Goal: Book appointment/travel/reservation

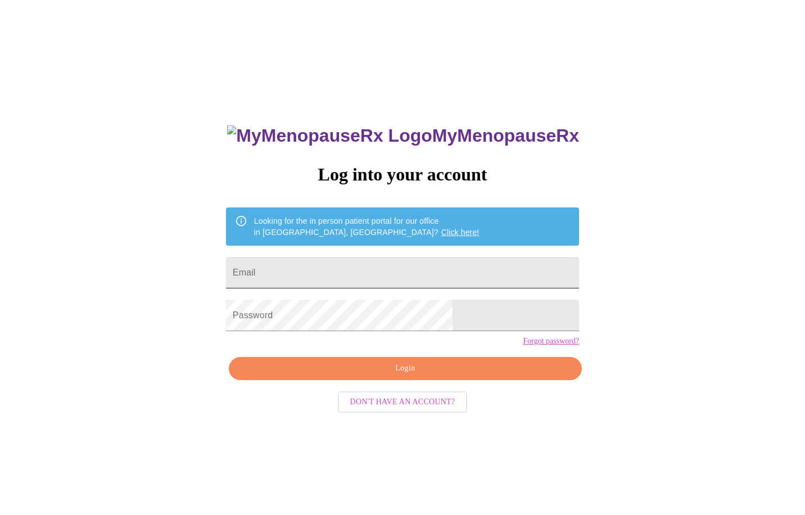
drag, startPoint x: 325, startPoint y: 270, endPoint x: 333, endPoint y: 278, distance: 10.7
type input "deannahess@ameritech.net"
click at [383, 376] on span "Login" at bounding box center [405, 369] width 327 height 14
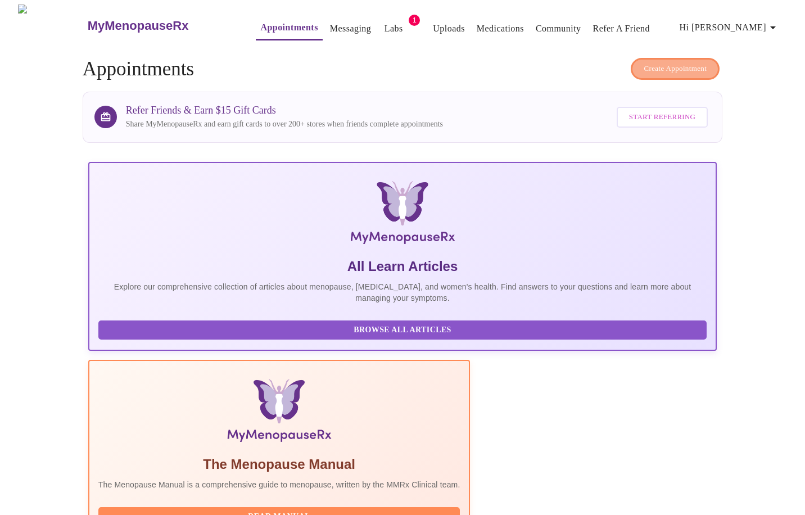
click at [669, 64] on span "Create Appointment" at bounding box center [675, 68] width 63 height 13
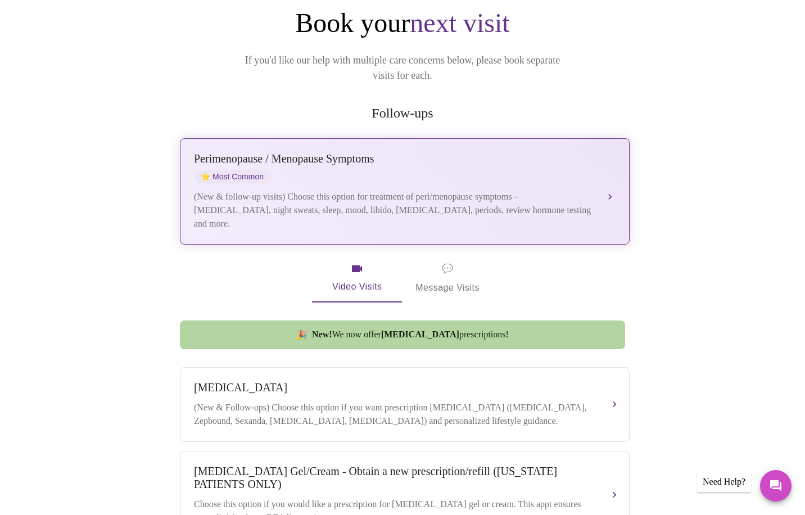
scroll to position [134, 0]
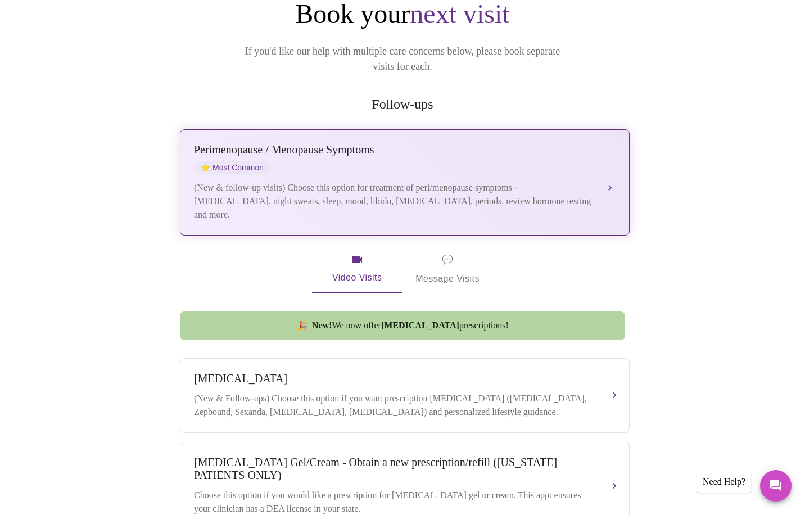
click at [416, 198] on div "(New & follow-up visits) Choose this option for treatment of peri/menopause sym…" at bounding box center [393, 201] width 399 height 40
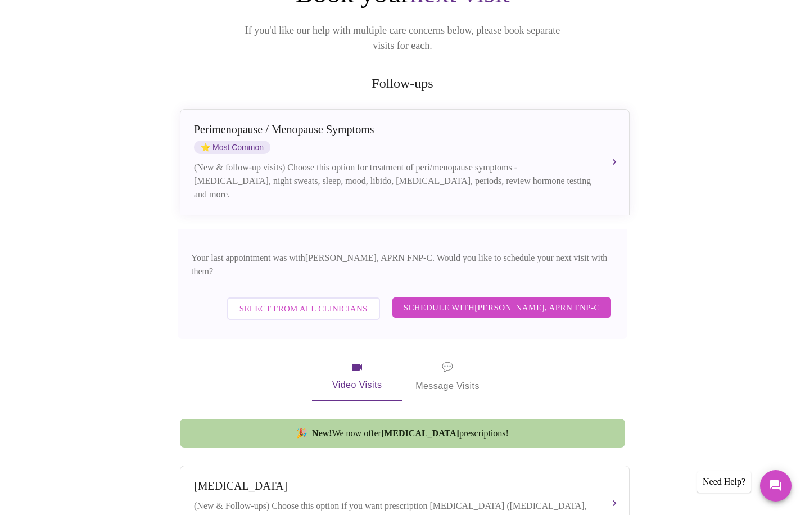
scroll to position [164, 0]
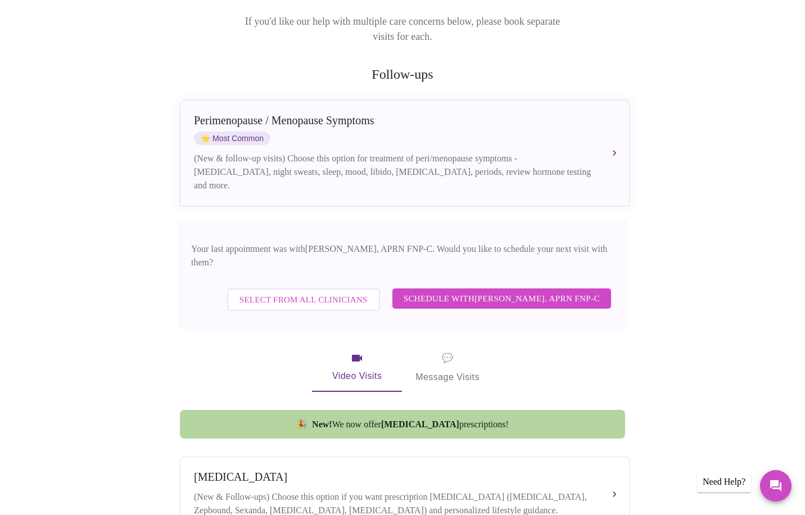
click at [352, 292] on span "Select from All Clinicians" at bounding box center [304, 299] width 128 height 15
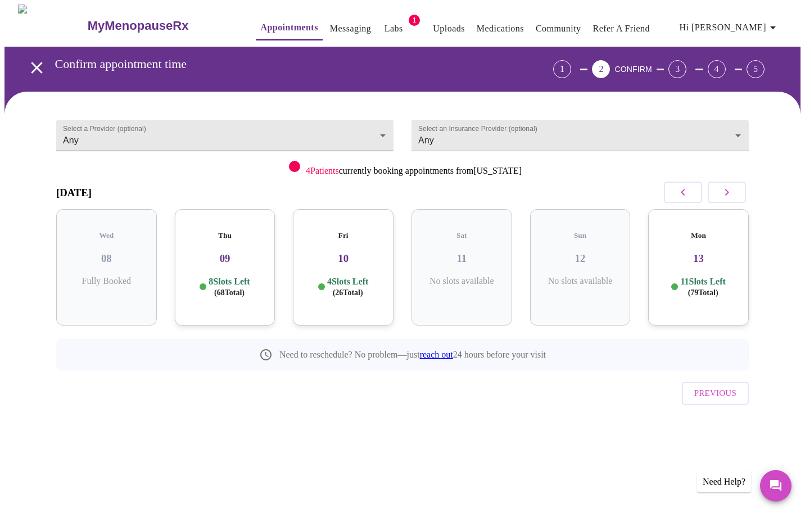
click at [204, 136] on body "MyMenopauseRx Appointments Messaging Labs 1 Uploads Medications Community Refer…" at bounding box center [402, 232] width 796 height 457
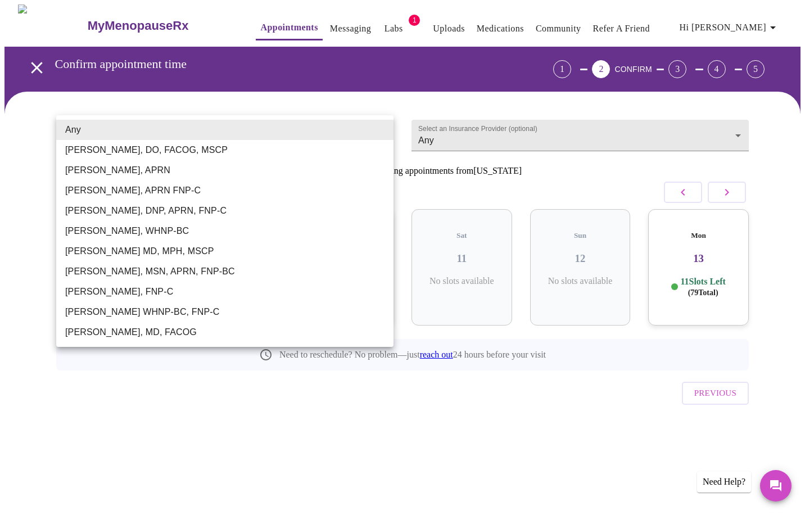
drag, startPoint x: 197, startPoint y: 272, endPoint x: 424, endPoint y: 238, distance: 229.6
click at [197, 271] on li "[PERSON_NAME], MSN, APRN, FNP-BC" at bounding box center [224, 271] width 337 height 20
type input "[PERSON_NAME], MSN, APRN, FNP-BC"
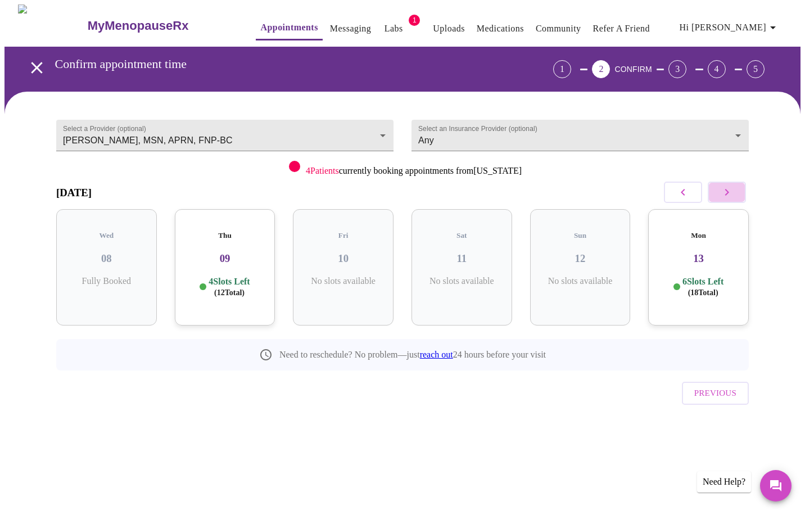
click at [724, 190] on icon "button" at bounding box center [726, 192] width 13 height 13
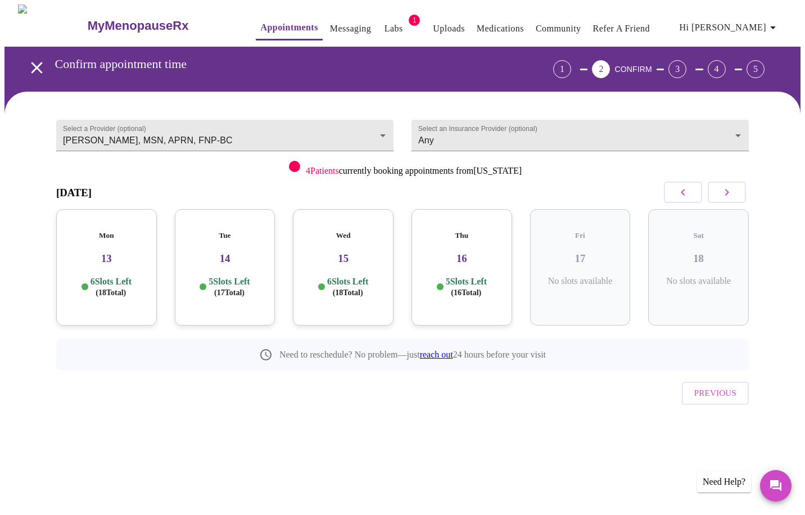
drag, startPoint x: 378, startPoint y: 252, endPoint x: 407, endPoint y: 252, distance: 28.1
click at [378, 252] on h3 "15" at bounding box center [343, 258] width 83 height 12
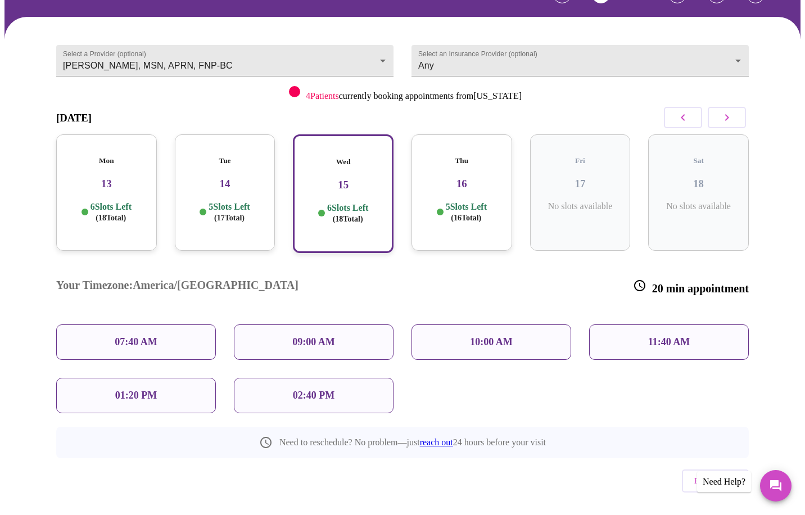
scroll to position [74, 0]
click at [724, 121] on icon "button" at bounding box center [726, 117] width 13 height 13
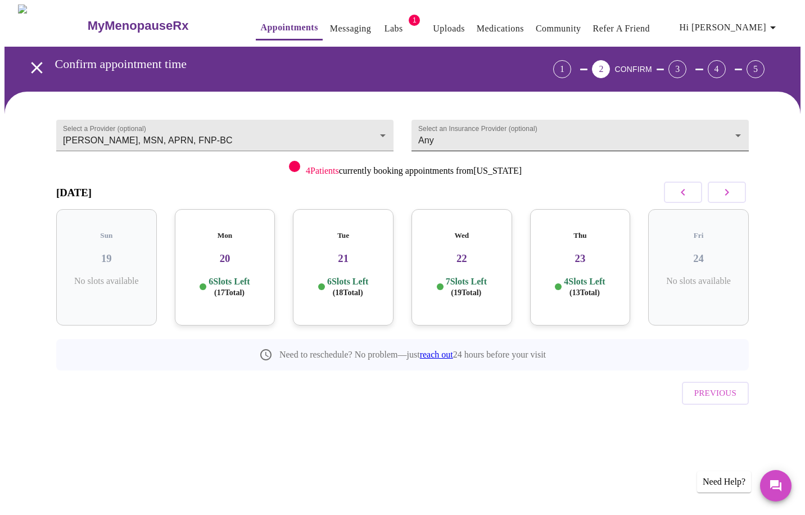
scroll to position [0, 0]
click at [725, 196] on icon "button" at bounding box center [726, 192] width 13 height 13
click at [724, 196] on icon "button" at bounding box center [726, 192] width 13 height 13
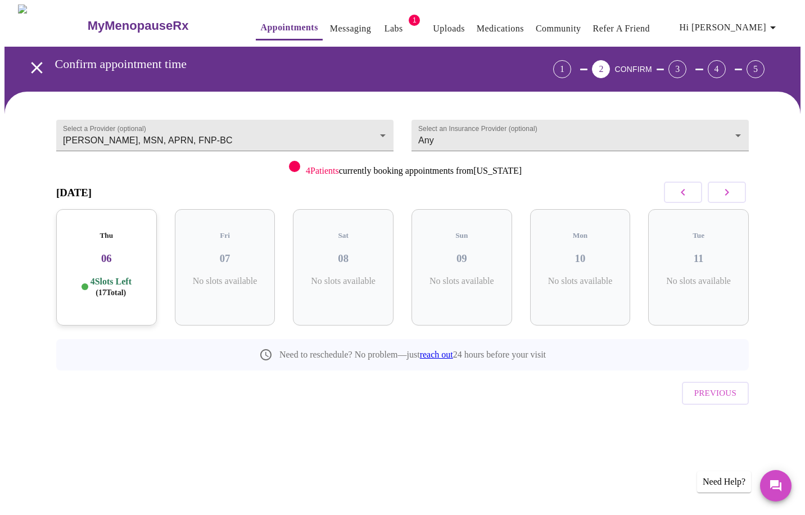
click at [724, 196] on icon "button" at bounding box center [726, 192] width 13 height 13
click at [724, 197] on icon "button" at bounding box center [726, 192] width 13 height 13
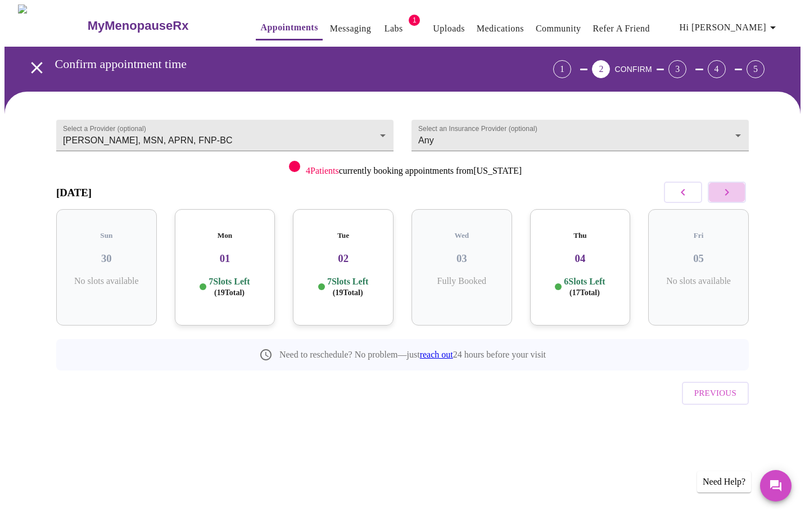
click at [724, 197] on icon "button" at bounding box center [726, 192] width 13 height 13
click at [595, 252] on h3 "10" at bounding box center [580, 258] width 83 height 12
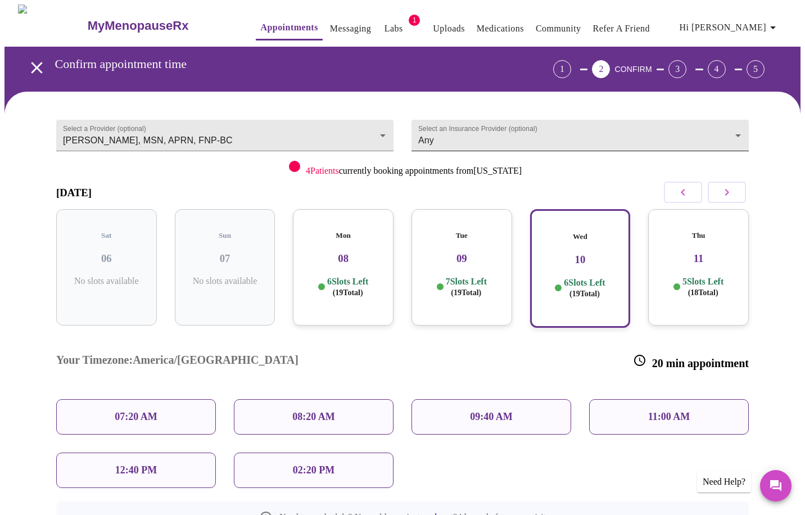
click at [445, 132] on body "MyMenopauseRx Appointments Messaging Labs 1 Uploads Medications Community Refer…" at bounding box center [402, 313] width 796 height 619
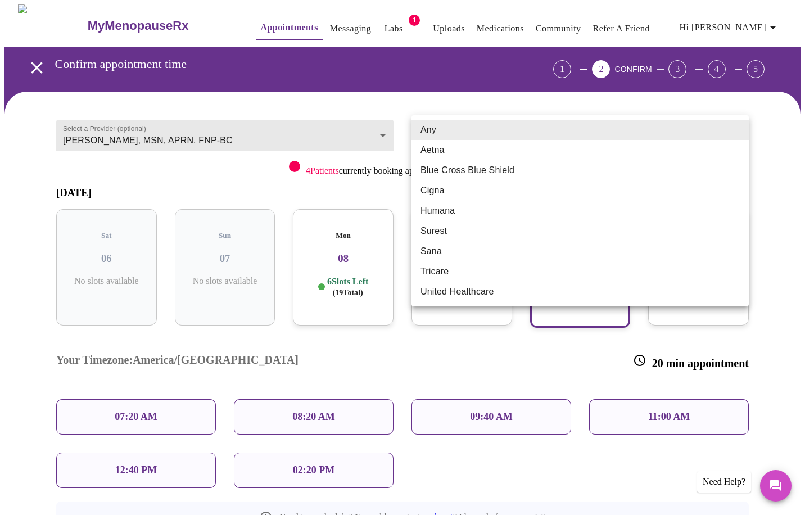
click at [490, 295] on li "United Healthcare" at bounding box center [580, 292] width 337 height 20
type input "United Healthcare"
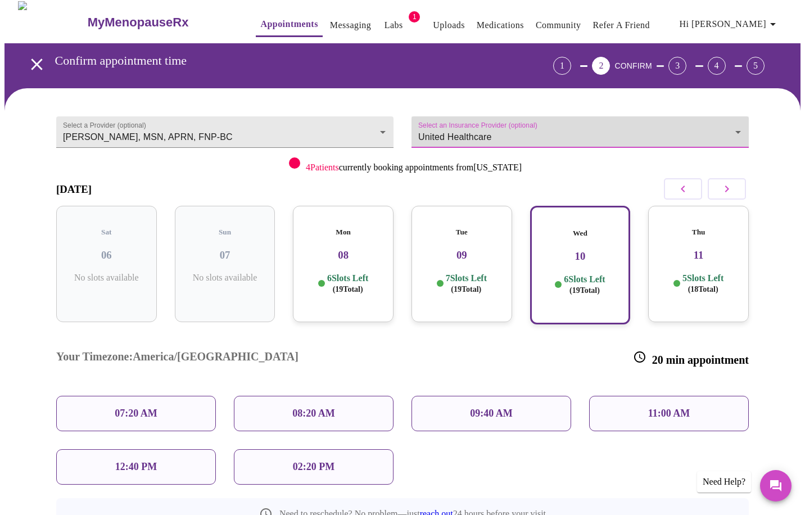
scroll to position [3, 0]
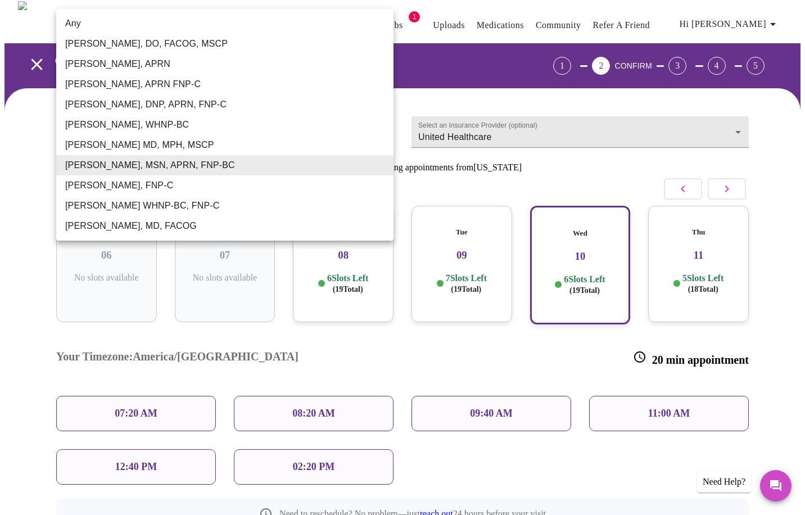
click at [369, 126] on body "MyMenopauseRx Appointments Messaging Labs 1 Uploads Medications Community Refer…" at bounding box center [402, 310] width 796 height 619
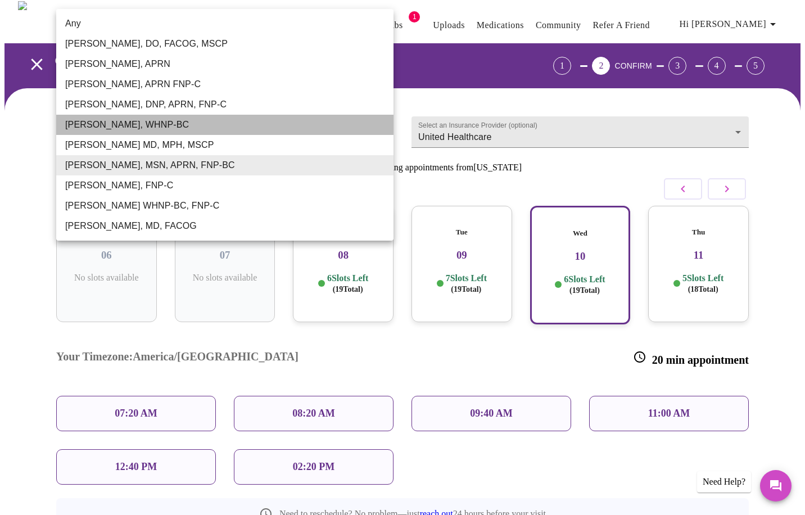
click at [369, 126] on li "[PERSON_NAME], WHNP-BC" at bounding box center [224, 125] width 337 height 20
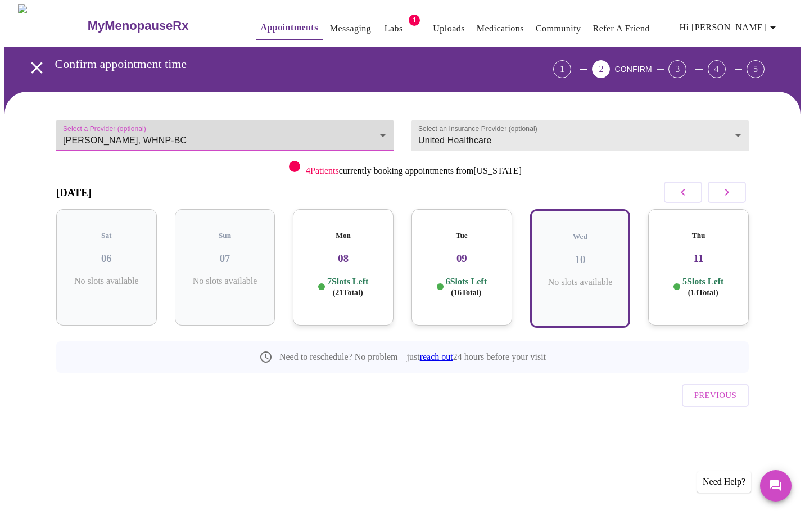
scroll to position [0, 0]
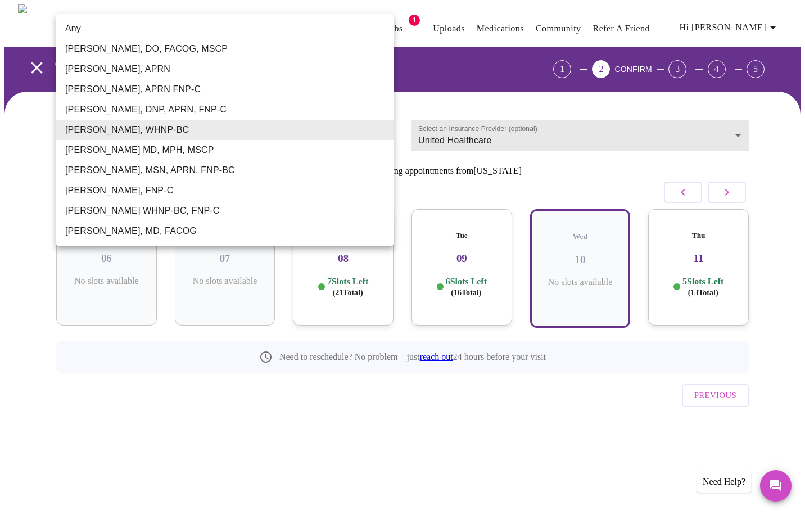
click at [385, 127] on body "MyMenopauseRx Appointments Messaging Labs 1 Uploads Medications Community Refer…" at bounding box center [402, 233] width 796 height 459
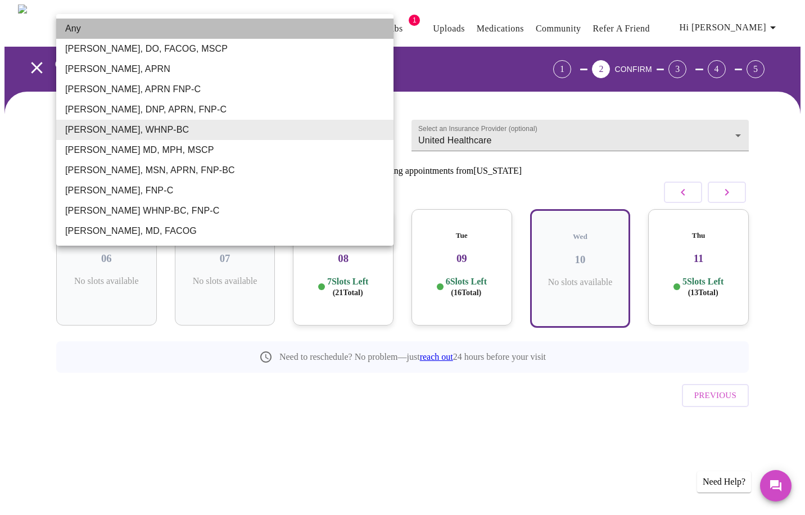
click at [72, 31] on li "Any" at bounding box center [224, 29] width 337 height 20
type input "Any"
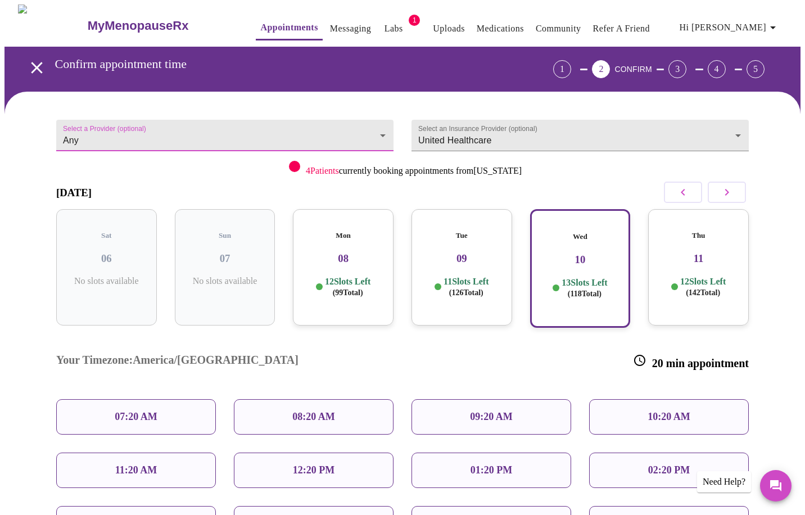
scroll to position [0, 1]
click at [347, 276] on p "12 Slots Left ( 99 Total)" at bounding box center [348, 287] width 46 height 22
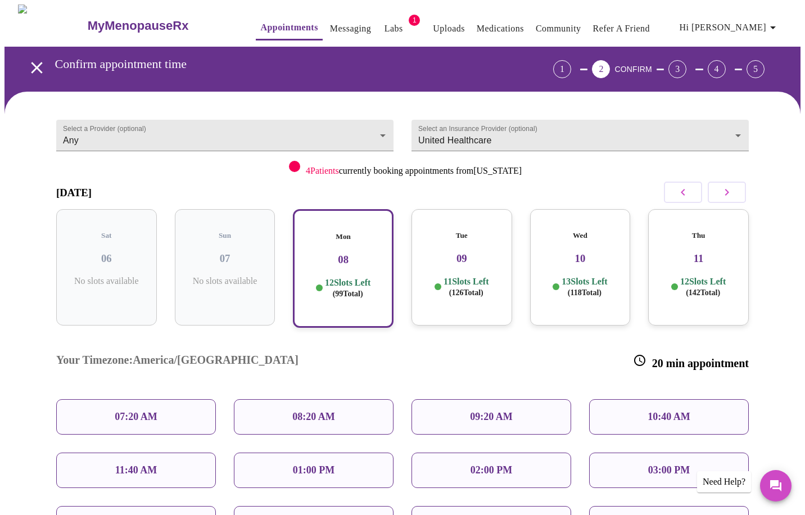
click at [598, 258] on div "Wed 10 13 Slots Left ( 118 Total)" at bounding box center [580, 267] width 101 height 116
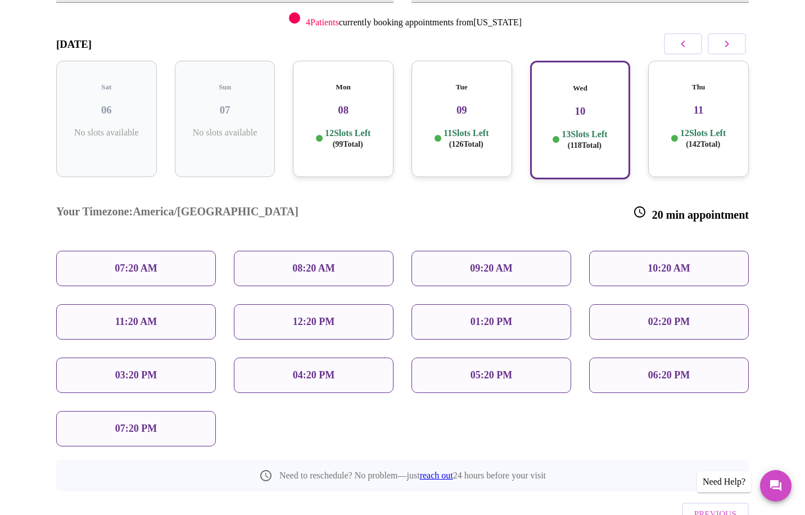
scroll to position [150, 0]
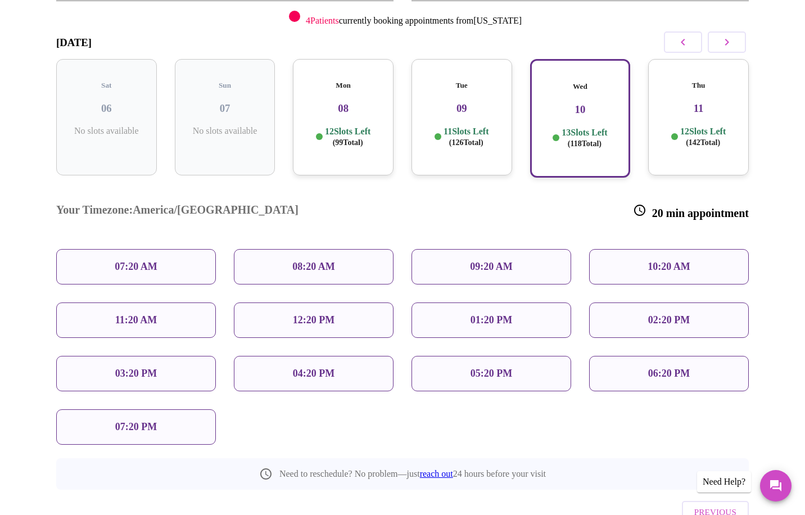
click at [155, 421] on p "07:20 PM" at bounding box center [136, 427] width 42 height 12
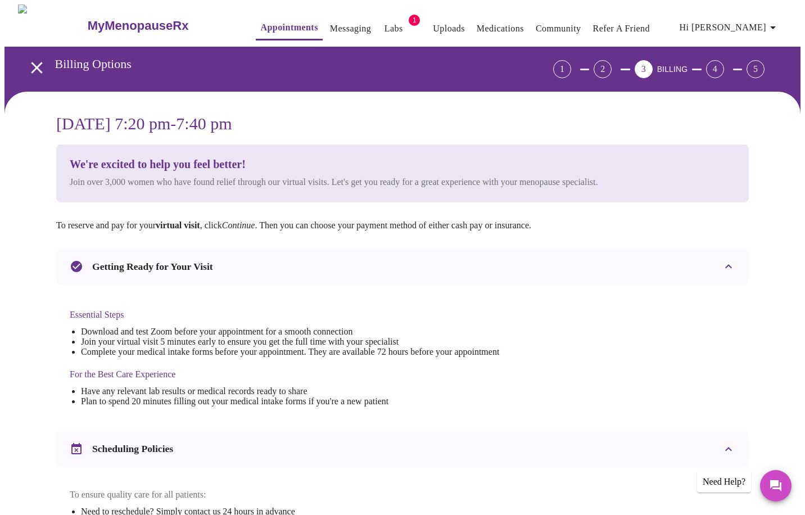
scroll to position [0, 0]
click at [40, 58] on icon "open drawer" at bounding box center [37, 68] width 20 height 20
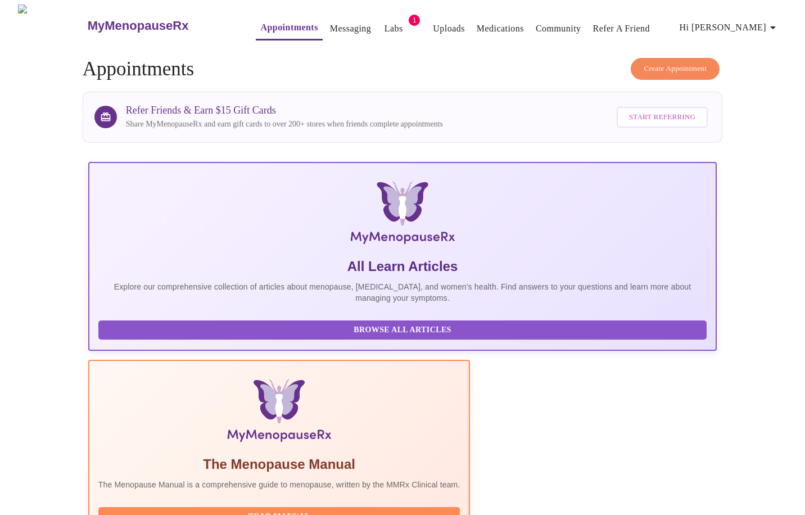
click at [683, 62] on span "Create Appointment" at bounding box center [675, 68] width 63 height 13
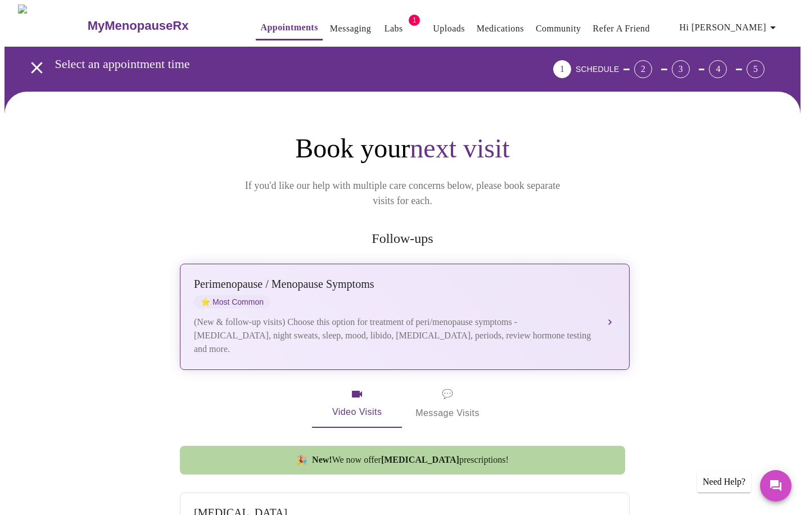
click at [333, 315] on div "(New & follow-up visits) Choose this option for treatment of peri/menopause sym…" at bounding box center [393, 335] width 399 height 40
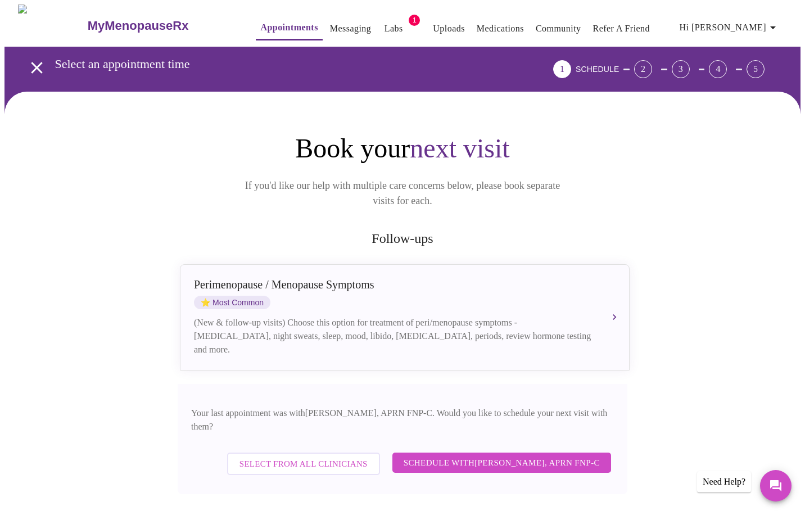
click at [309, 457] on span "Select from All Clinicians" at bounding box center [304, 464] width 128 height 15
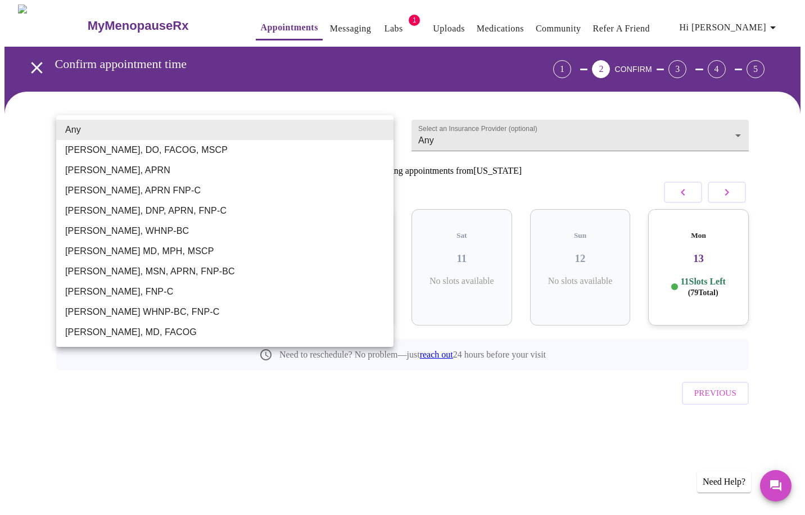
click at [140, 133] on body "MyMenopauseRx Appointments Messaging Labs 1 Uploads Medications Community Refer…" at bounding box center [402, 232] width 796 height 457
click at [559, 171] on div at bounding box center [402, 257] width 805 height 515
click at [214, 128] on body "MyMenopauseRx Appointments Messaging Labs 1 Uploads Medications Community Refer…" at bounding box center [402, 232] width 796 height 457
click at [146, 274] on li "[PERSON_NAME], MSN, APRN, FNP-BC" at bounding box center [224, 271] width 337 height 20
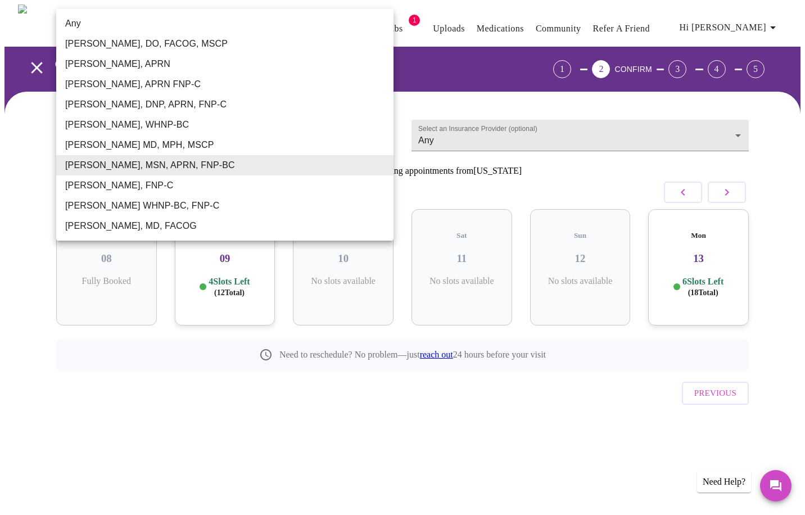
click at [381, 128] on body "MyMenopauseRx Appointments Messaging Labs 1 Uploads Medications Community Refer…" at bounding box center [402, 232] width 796 height 457
click at [381, 128] on li "[PERSON_NAME], WHNP-BC" at bounding box center [224, 125] width 337 height 20
type input "[PERSON_NAME], WHNP-BC"
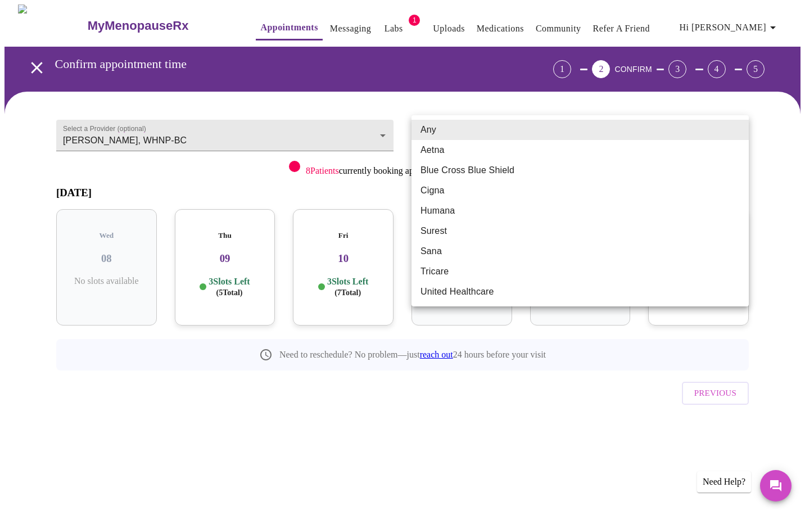
click at [495, 136] on body "MyMenopauseRx Appointments Messaging Labs 1 Uploads Medications Community Refer…" at bounding box center [402, 232] width 796 height 457
drag, startPoint x: 363, startPoint y: 401, endPoint x: 362, endPoint y: 300, distance: 101.2
click at [363, 399] on div at bounding box center [402, 257] width 805 height 515
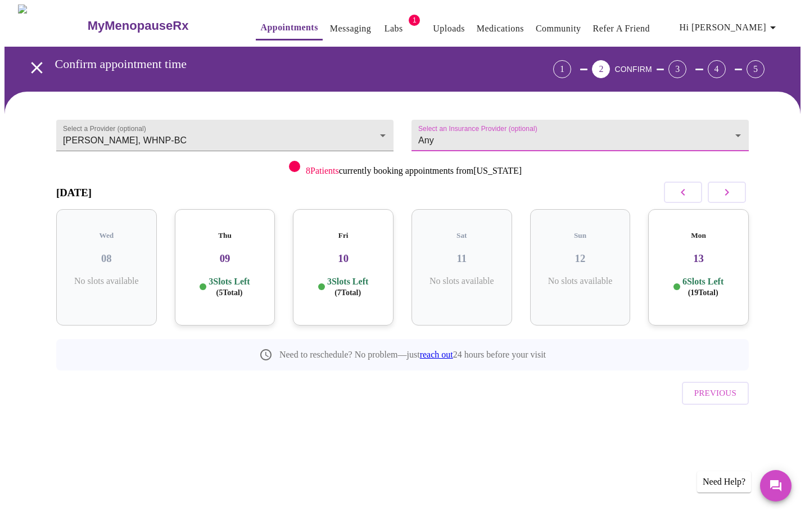
click at [30, 67] on icon "open drawer" at bounding box center [37, 68] width 20 height 20
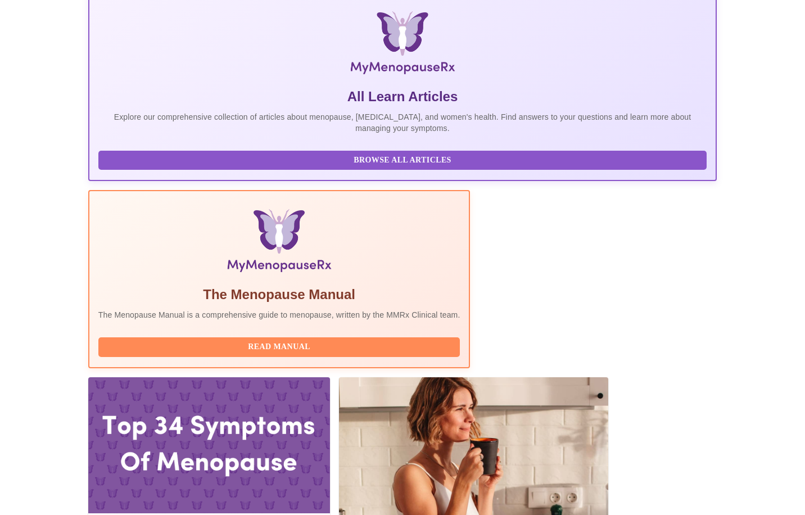
scroll to position [170, 0]
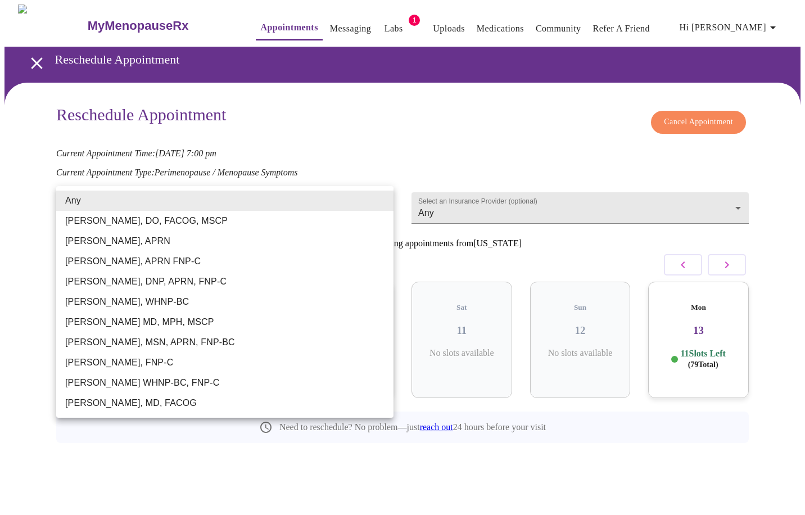
click at [157, 206] on body "MyMenopauseRx Appointments Messaging Labs 1 Uploads Medications Community Refer…" at bounding box center [402, 248] width 796 height 489
click at [173, 342] on li "[PERSON_NAME], MSN, APRN, FNP-BC" at bounding box center [224, 342] width 337 height 20
type input "[PERSON_NAME], MSN, APRN, FNP-BC"
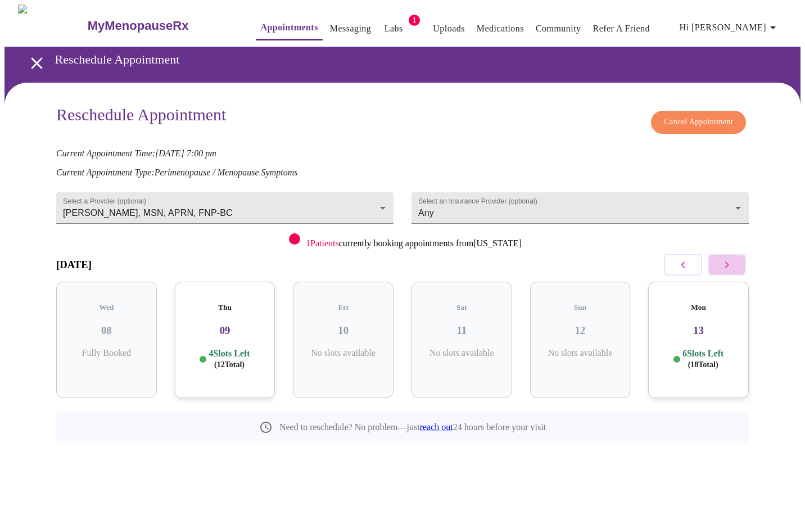
click at [731, 263] on icon "button" at bounding box center [726, 264] width 13 height 13
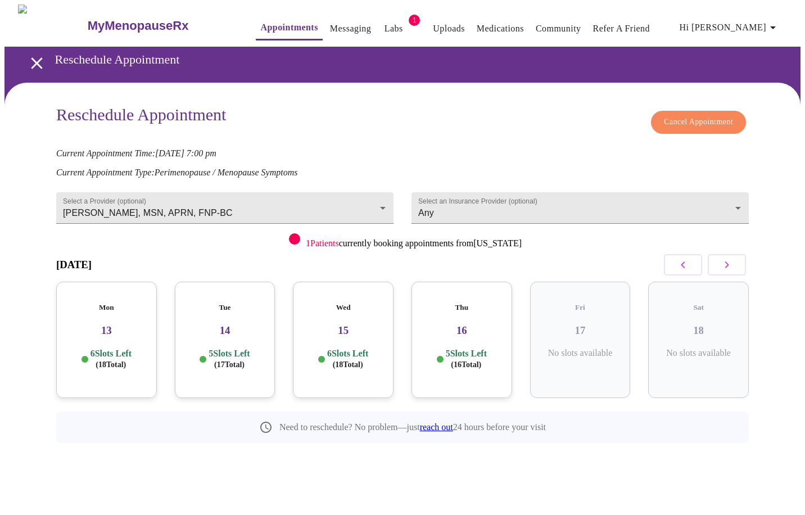
click at [731, 263] on icon "button" at bounding box center [726, 264] width 13 height 13
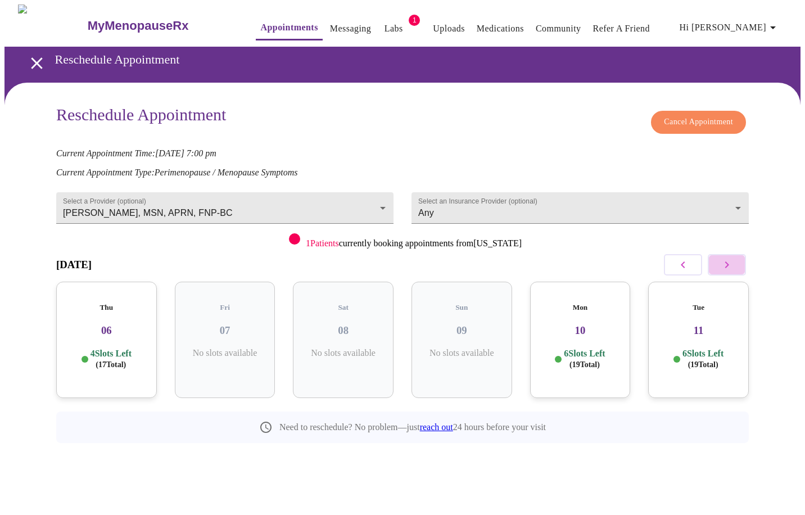
click at [731, 263] on icon "button" at bounding box center [726, 264] width 13 height 13
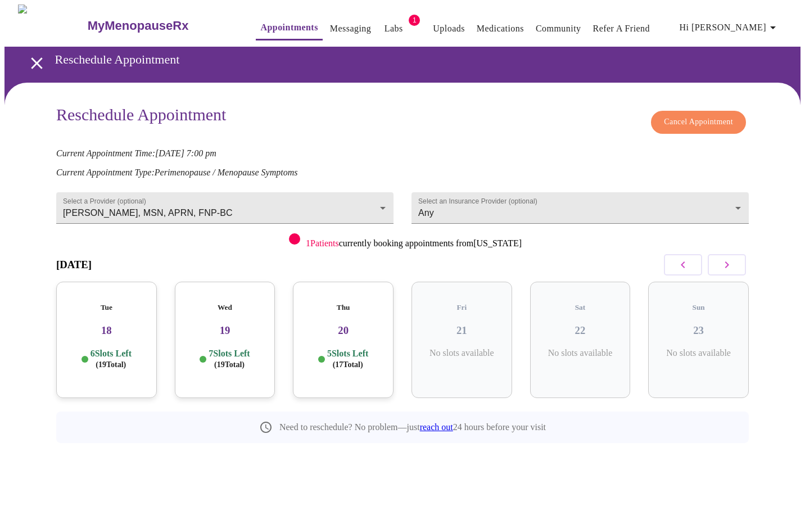
click at [731, 263] on icon "button" at bounding box center [726, 264] width 13 height 13
click at [734, 263] on button "button" at bounding box center [727, 264] width 38 height 21
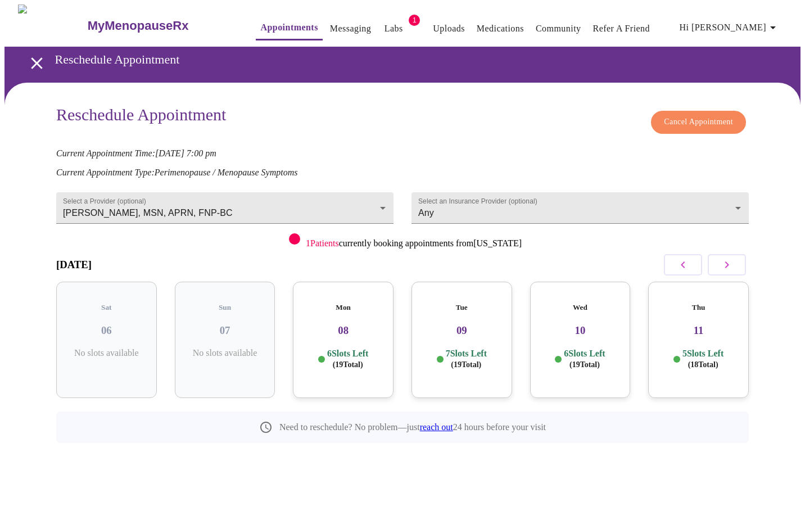
click at [682, 261] on icon "button" at bounding box center [682, 264] width 13 height 13
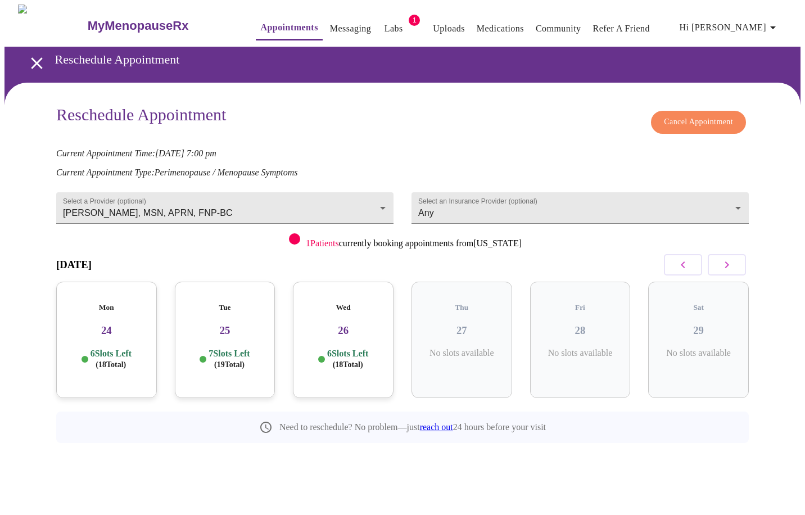
drag, startPoint x: 341, startPoint y: 345, endPoint x: 573, endPoint y: 338, distance: 232.3
click at [341, 348] on p "6 Slots Left ( 18 Total)" at bounding box center [347, 359] width 41 height 22
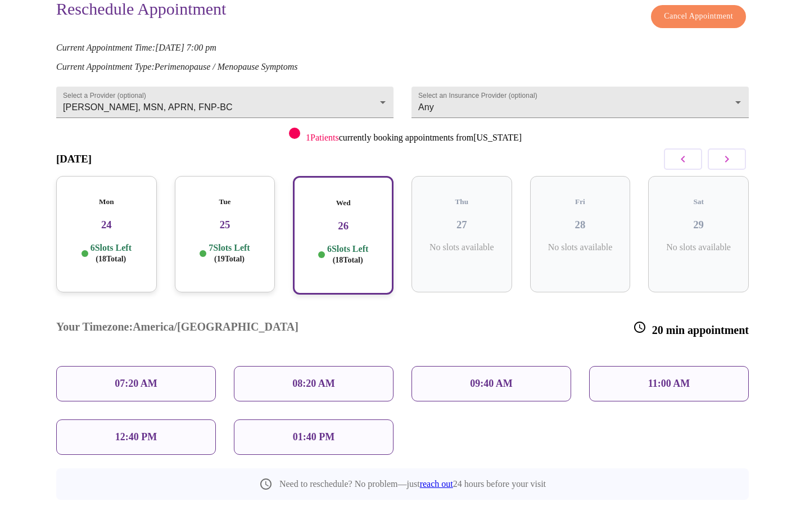
scroll to position [106, 0]
click at [663, 366] on div "11:00 AM" at bounding box center [669, 383] width 160 height 35
click at [670, 378] on p "11:00 AM" at bounding box center [669, 384] width 42 height 12
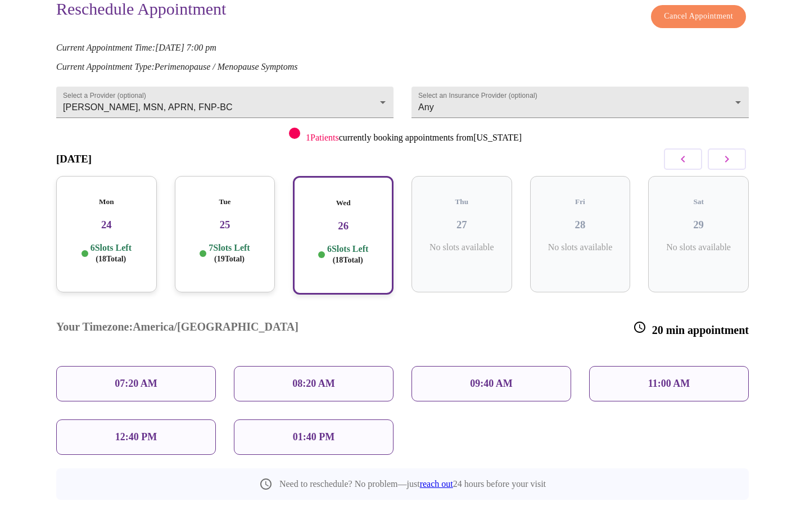
click at [648, 378] on p "11:00 AM" at bounding box center [669, 384] width 42 height 12
click at [368, 243] on p "6 Slots Left ( 18 Total)" at bounding box center [347, 254] width 41 height 22
drag, startPoint x: 657, startPoint y: 337, endPoint x: 652, endPoint y: 346, distance: 9.6
click at [656, 378] on p "11:00 AM" at bounding box center [669, 384] width 42 height 12
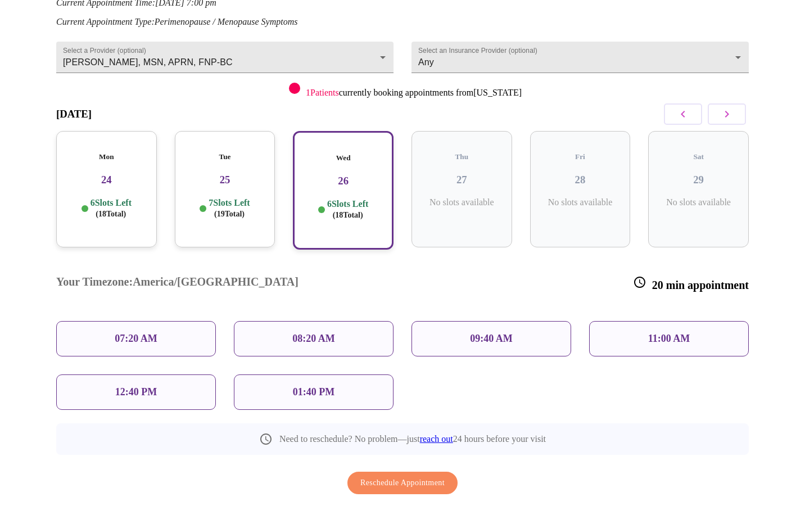
scroll to position [151, 0]
click at [509, 321] on div "09:40 AM" at bounding box center [492, 338] width 160 height 35
click at [697, 321] on div "11:00 AM" at bounding box center [669, 338] width 160 height 35
click at [311, 333] on p "08:20 AM" at bounding box center [313, 339] width 43 height 12
click at [364, 177] on div "Wed 26 6 Slots Left ( 18 Total)" at bounding box center [343, 190] width 101 height 119
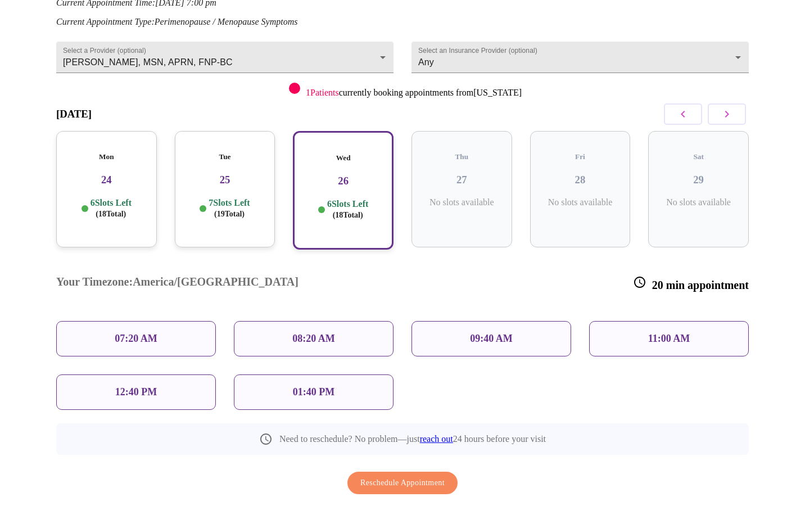
click at [205, 174] on div "Tue 25 7 Slots Left ( 19 Total)" at bounding box center [225, 189] width 101 height 116
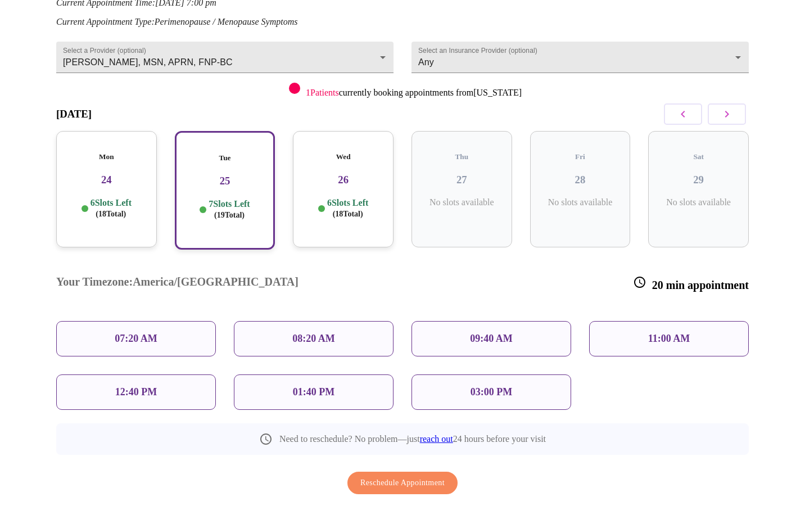
click at [338, 179] on div "Wed 26 6 Slots Left ( 18 Total)" at bounding box center [343, 189] width 101 height 116
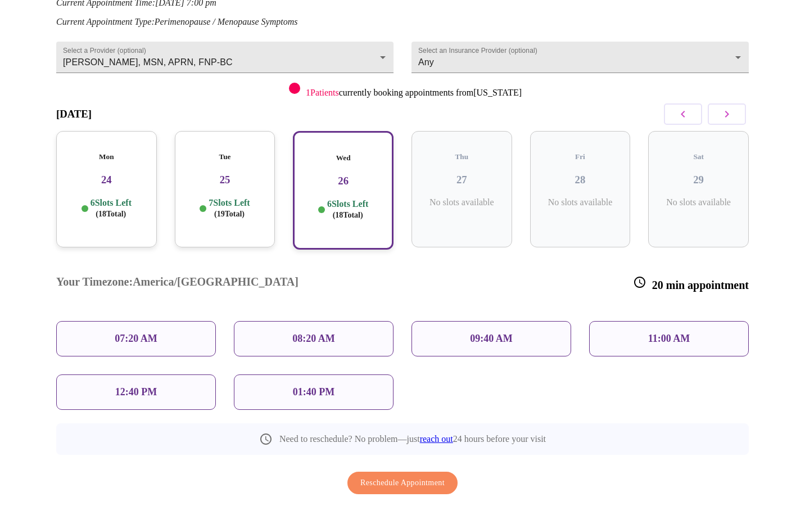
click at [675, 333] on p "11:00 AM" at bounding box center [669, 339] width 42 height 12
click at [734, 321] on div "11:00 AM" at bounding box center [669, 338] width 160 height 35
click at [426, 476] on span "Reschedule Appointment" at bounding box center [402, 483] width 84 height 14
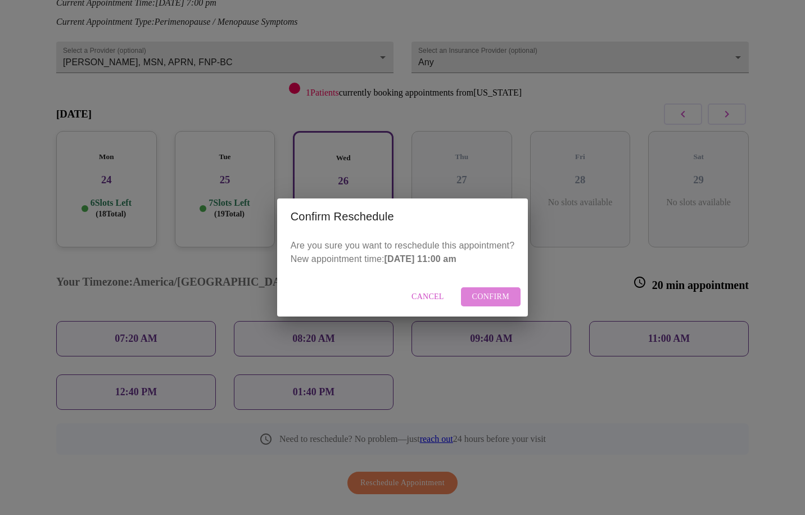
click at [503, 297] on span "Confirm" at bounding box center [491, 297] width 38 height 14
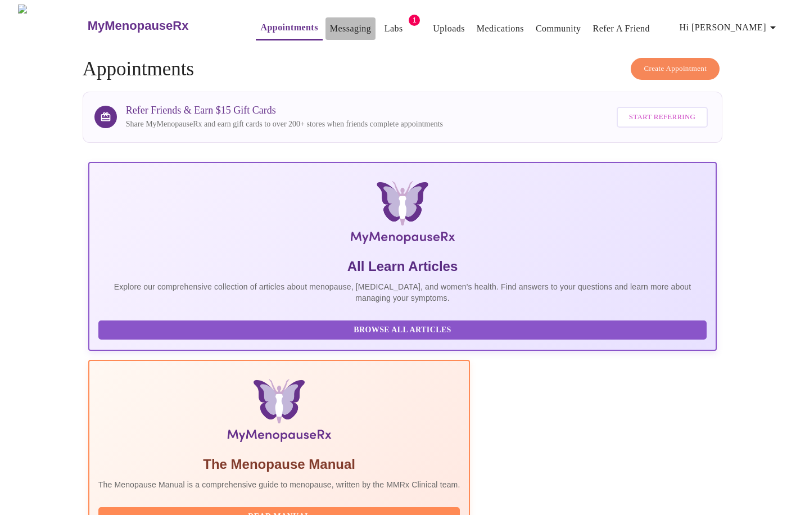
click at [330, 26] on link "Messaging" at bounding box center [350, 29] width 41 height 16
